Goal: Task Accomplishment & Management: Manage account settings

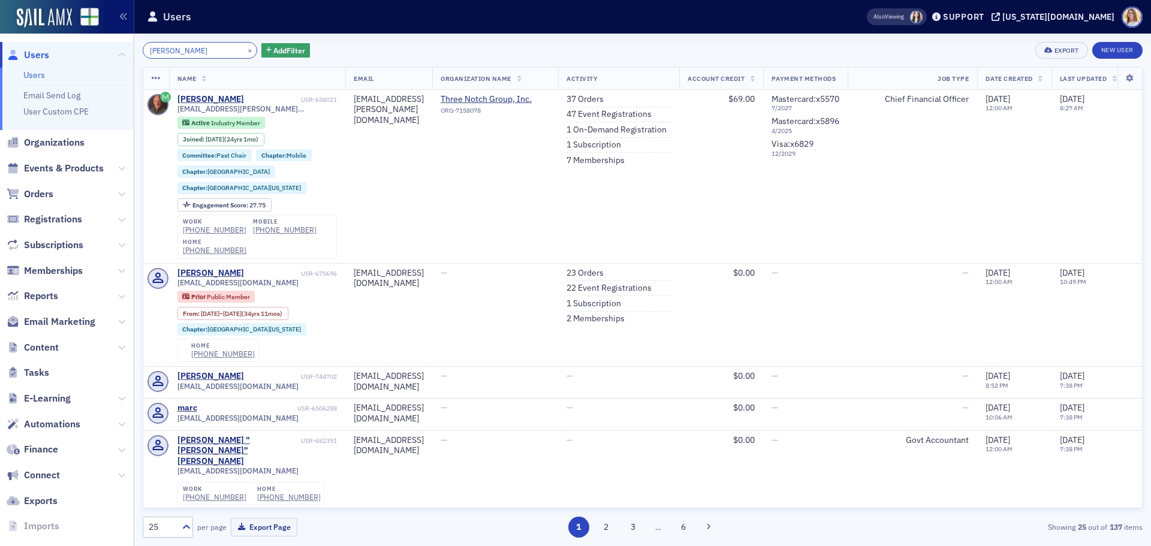
drag, startPoint x: 209, startPoint y: 49, endPoint x: 116, endPoint y: 40, distance: 93.9
click at [117, 40] on div "Users Users Email Send Log User Custom CPE Organizations Events & Products Orde…" at bounding box center [575, 273] width 1151 height 546
paste input ".[PERSON_NAME][EMAIL_ADDRESS][DOMAIN_NAME]"
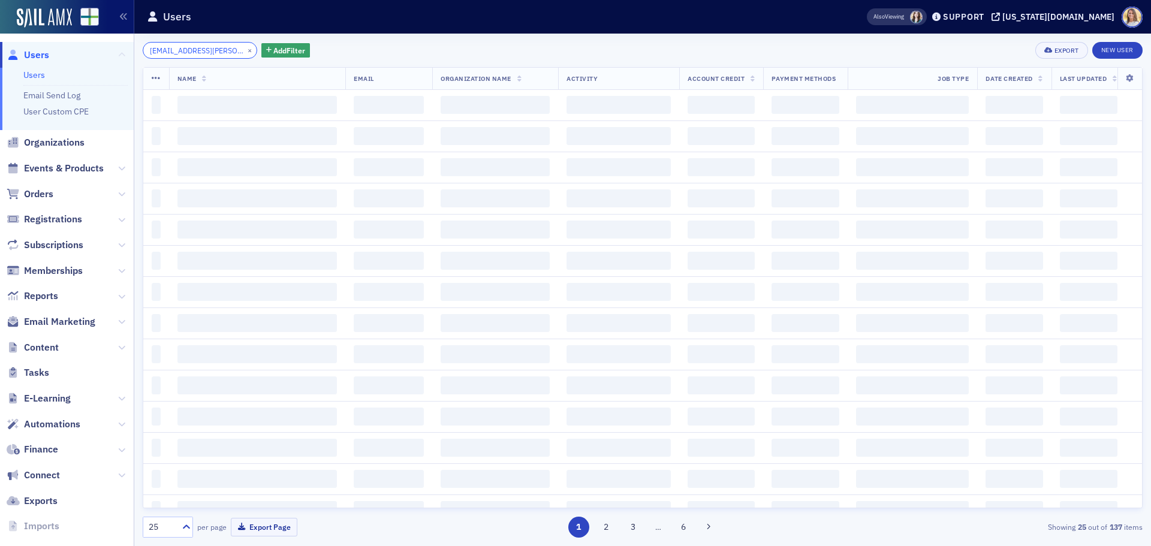
scroll to position [0, 13]
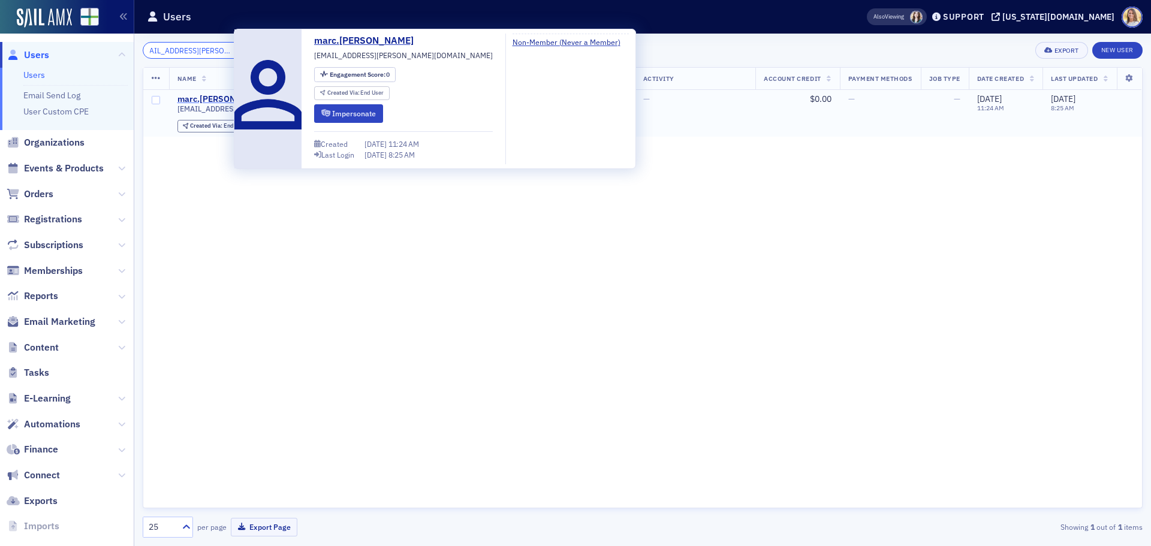
type input "[EMAIL_ADDRESS][PERSON_NAME][DOMAIN_NAME]"
click at [219, 102] on div "marc.[PERSON_NAME]" at bounding box center [221, 99] width 89 height 11
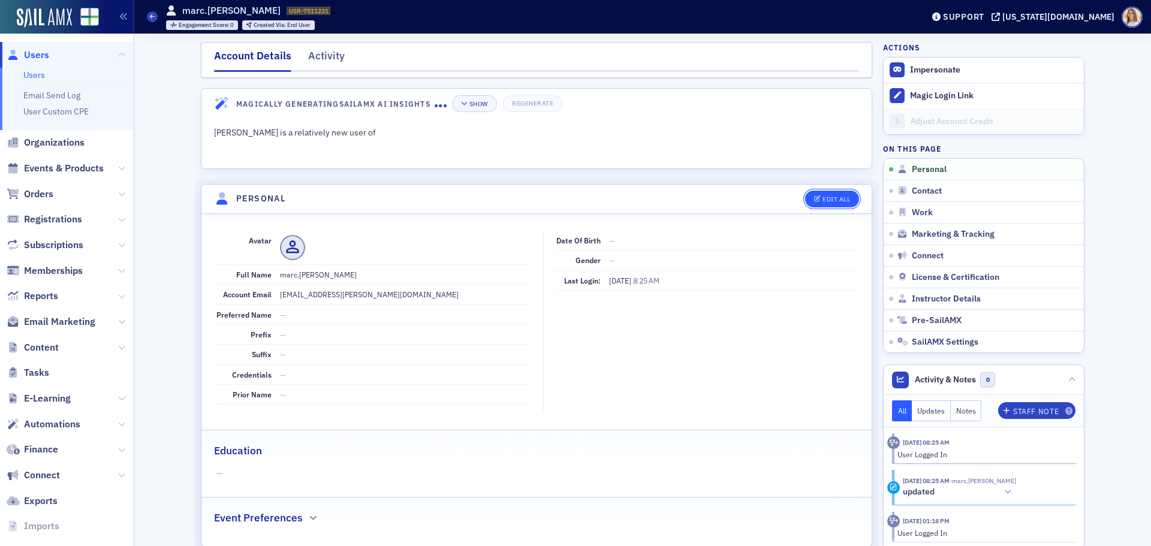
click at [840, 203] on button "Edit All" at bounding box center [832, 199] width 54 height 17
select select "US"
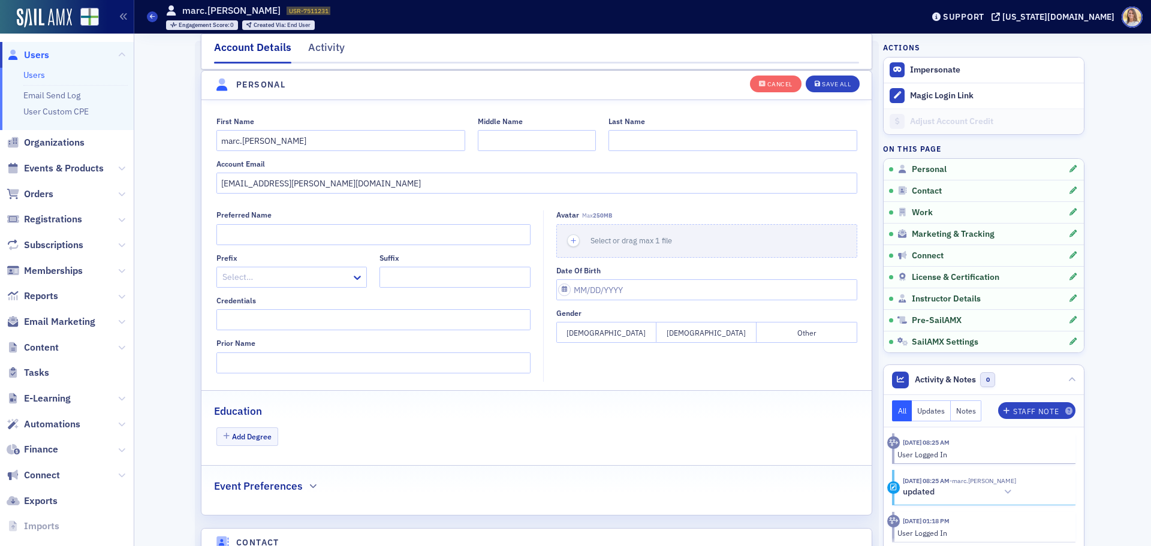
scroll to position [140, 0]
drag, startPoint x: 362, startPoint y: 189, endPoint x: 104, endPoint y: 168, distance: 259.1
click at [104, 168] on div "Users Users Email Send Log User Custom CPE Organizations Events & Products Orde…" at bounding box center [575, 273] width 1151 height 546
drag, startPoint x: 305, startPoint y: 145, endPoint x: 39, endPoint y: 123, distance: 267.0
click at [39, 123] on div "Users Users Email Send Log User Custom CPE Organizations Events & Products Orde…" at bounding box center [575, 273] width 1151 height 546
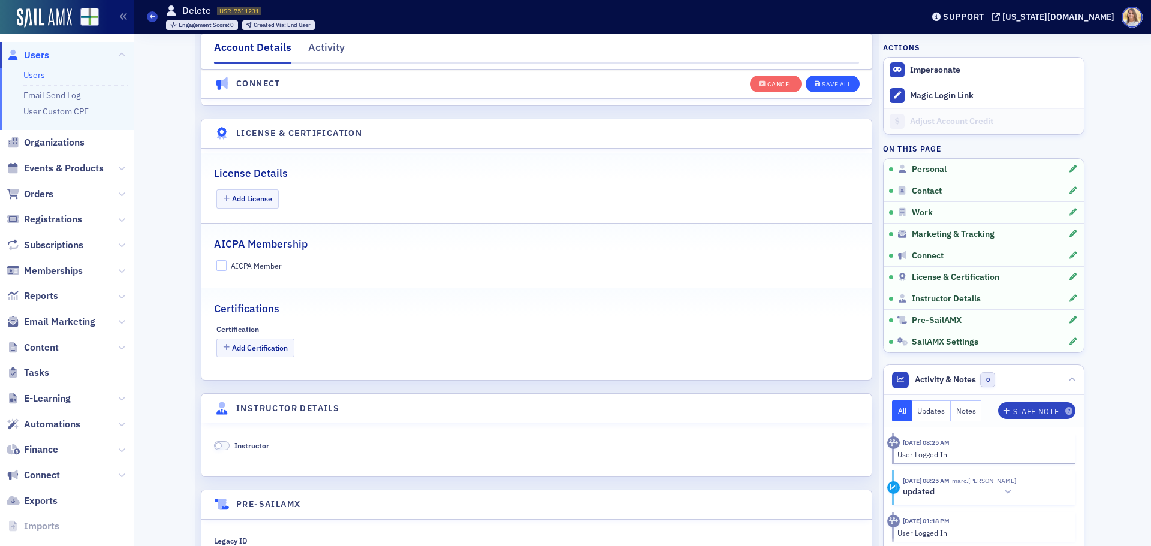
type input "Delete"
click at [838, 78] on button "Save All" at bounding box center [832, 83] width 54 height 17
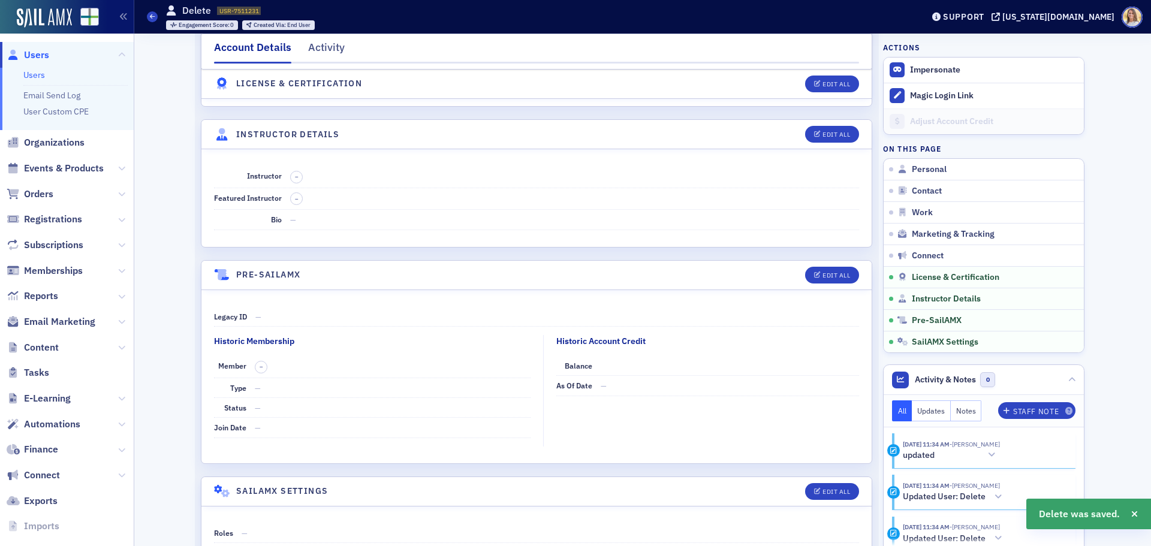
click at [339, 50] on nav "Account Details Activity" at bounding box center [536, 52] width 645 height 24
click at [337, 50] on div "Activity" at bounding box center [326, 51] width 37 height 22
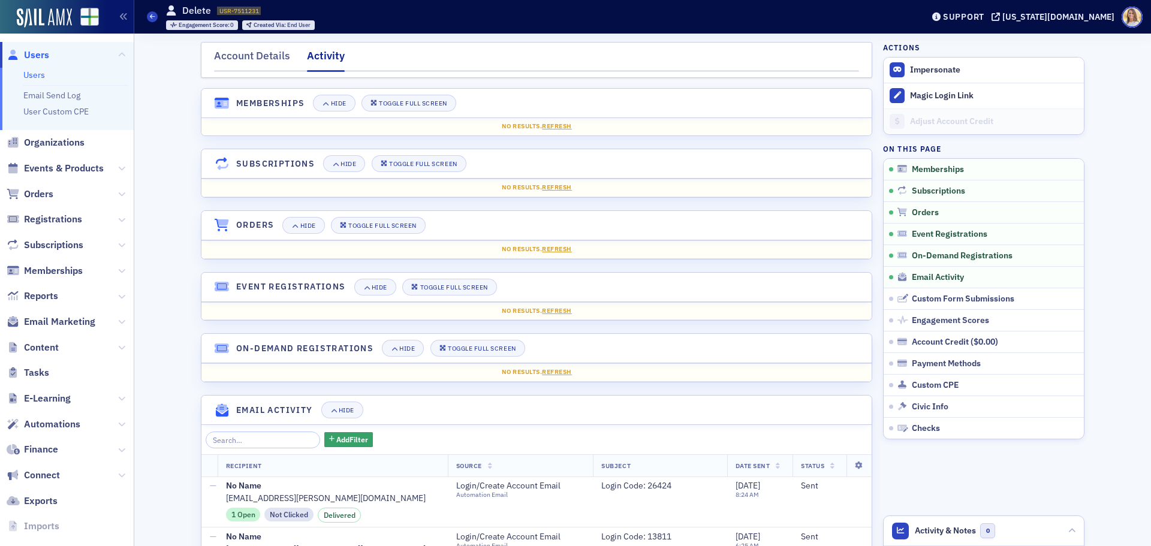
click at [42, 56] on span "Users" at bounding box center [36, 55] width 25 height 13
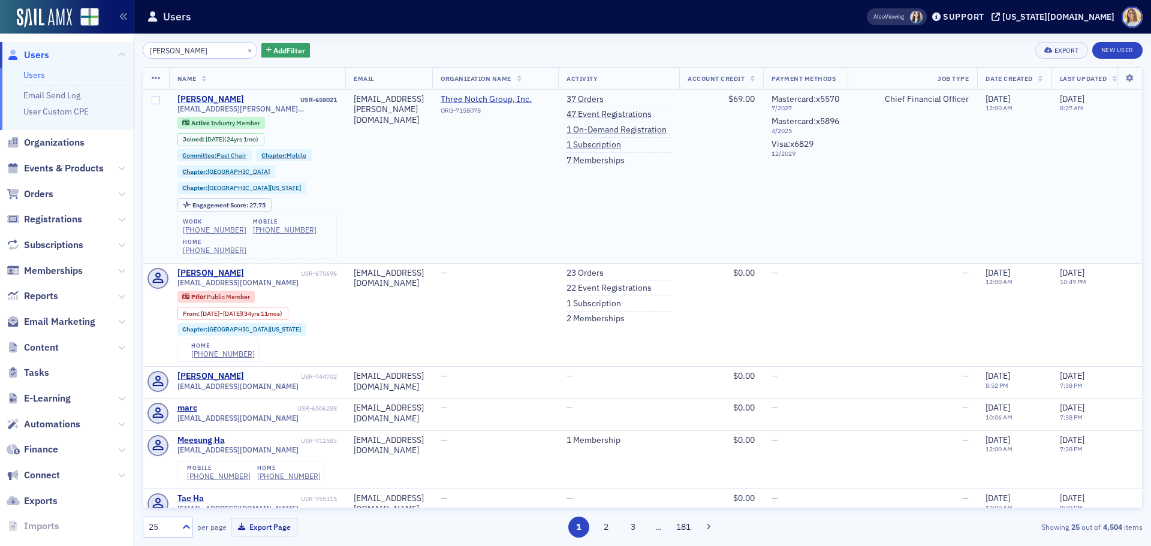
type input "[PERSON_NAME]"
click at [219, 94] on div "[PERSON_NAME]" at bounding box center [210, 99] width 67 height 11
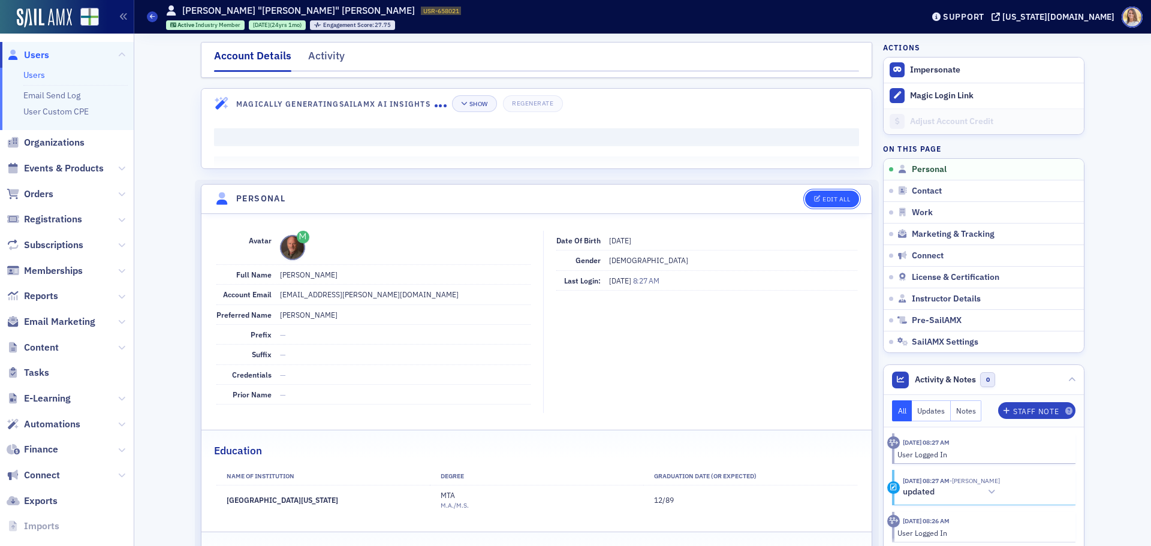
click at [825, 201] on div "Edit All" at bounding box center [836, 199] width 28 height 7
select select "US"
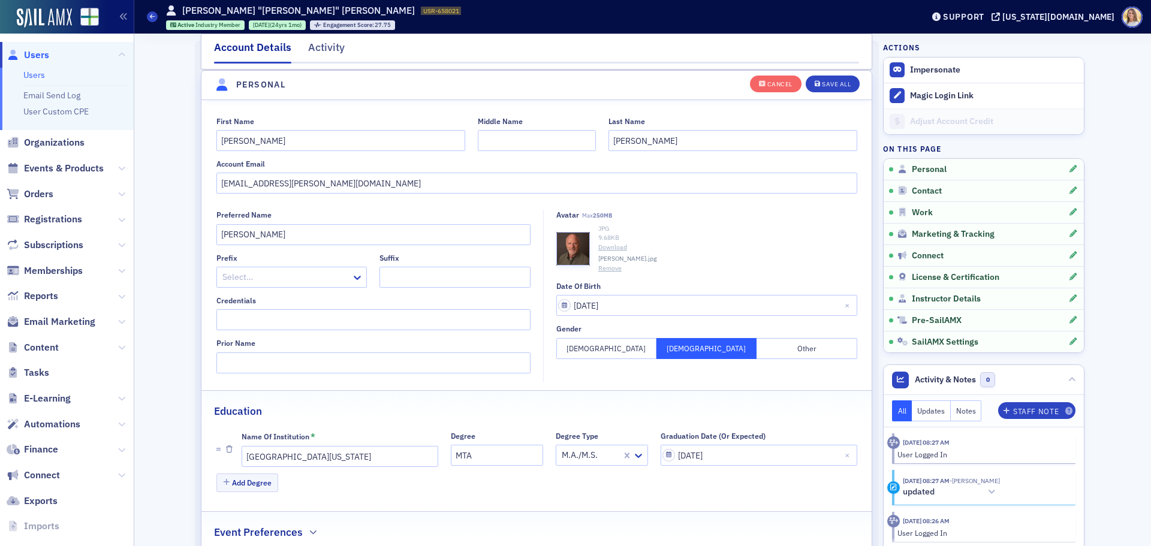
scroll to position [140, 0]
drag, startPoint x: 313, startPoint y: 170, endPoint x: 137, endPoint y: 155, distance: 176.2
paste input "3notch"
type input "[EMAIL_ADDRESS][PERSON_NAME][DOMAIN_NAME]"
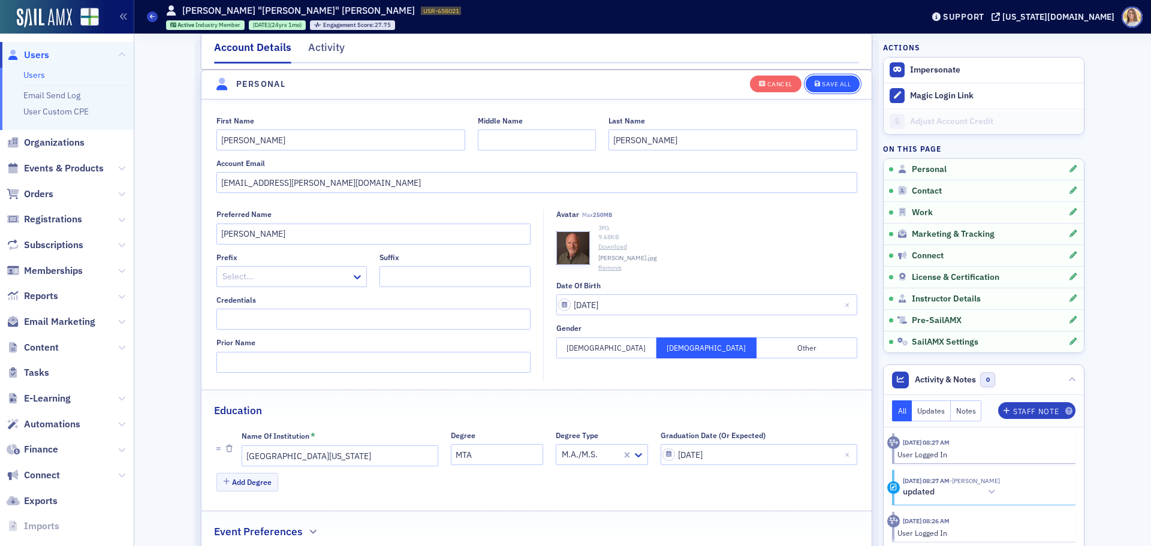
click at [839, 81] on div "Save All" at bounding box center [836, 84] width 29 height 7
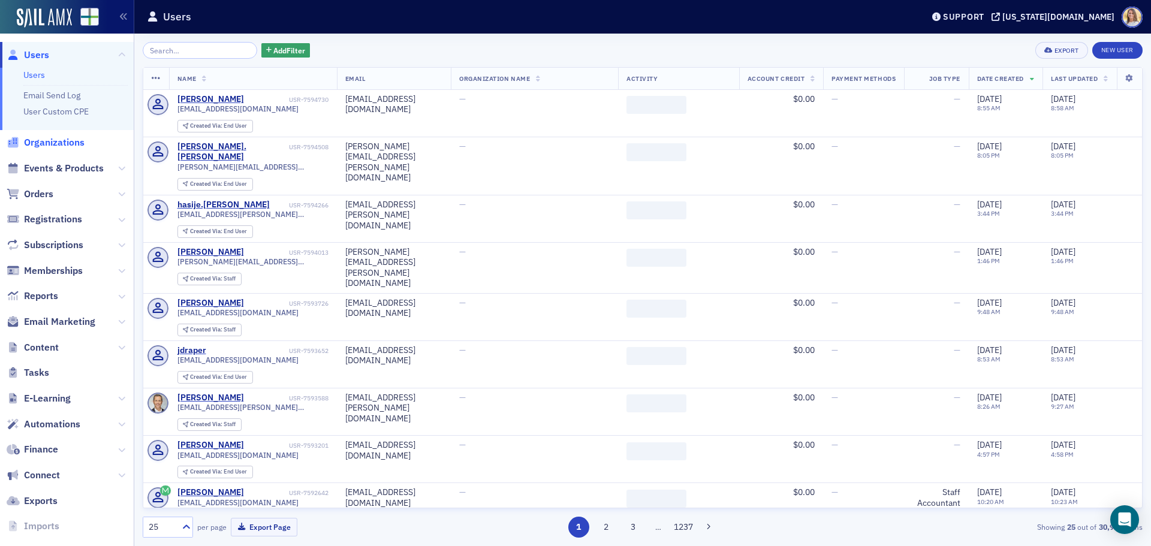
click at [53, 140] on span "Organizations" at bounding box center [54, 142] width 61 height 13
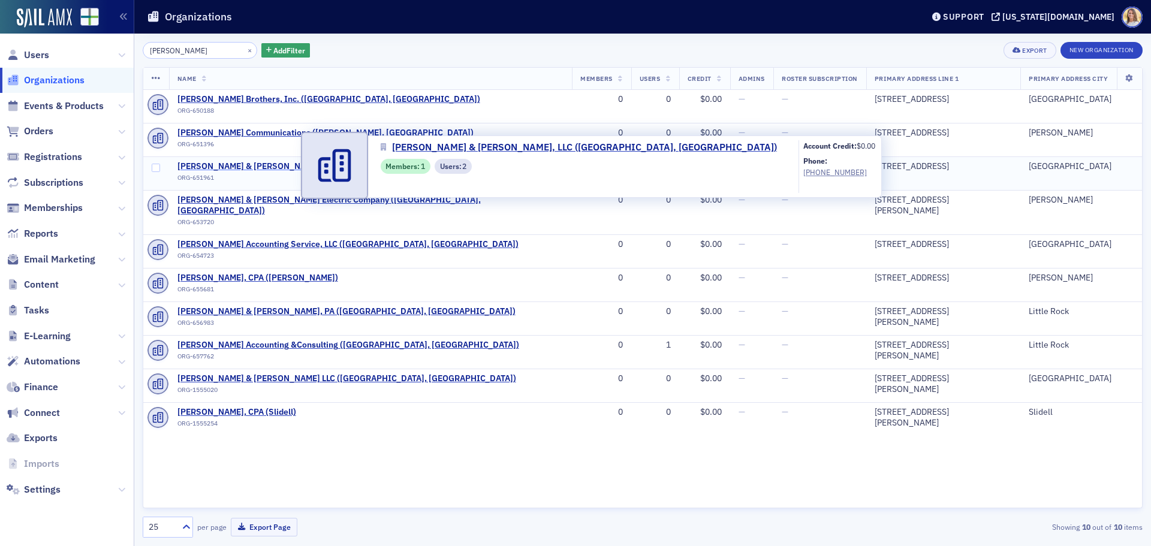
type input "frazier"
click at [274, 165] on span "Frazier & Deeter, LLC (Atlanta, GA)" at bounding box center [347, 166] width 341 height 11
select select "US"
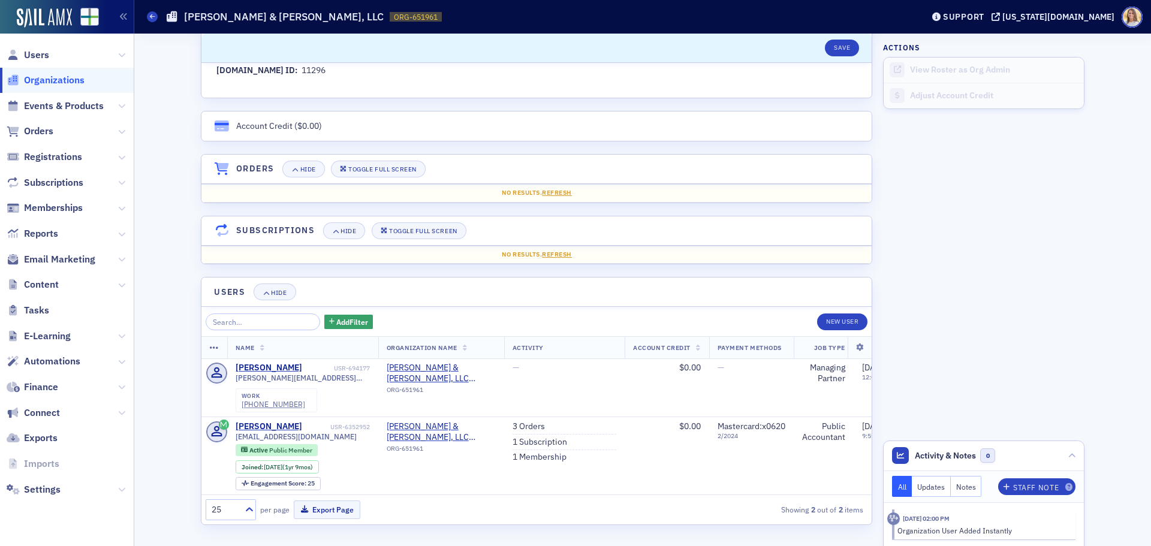
scroll to position [718, 0]
click at [46, 57] on span "Users" at bounding box center [36, 55] width 25 height 13
